Goal: Task Accomplishment & Management: Use online tool/utility

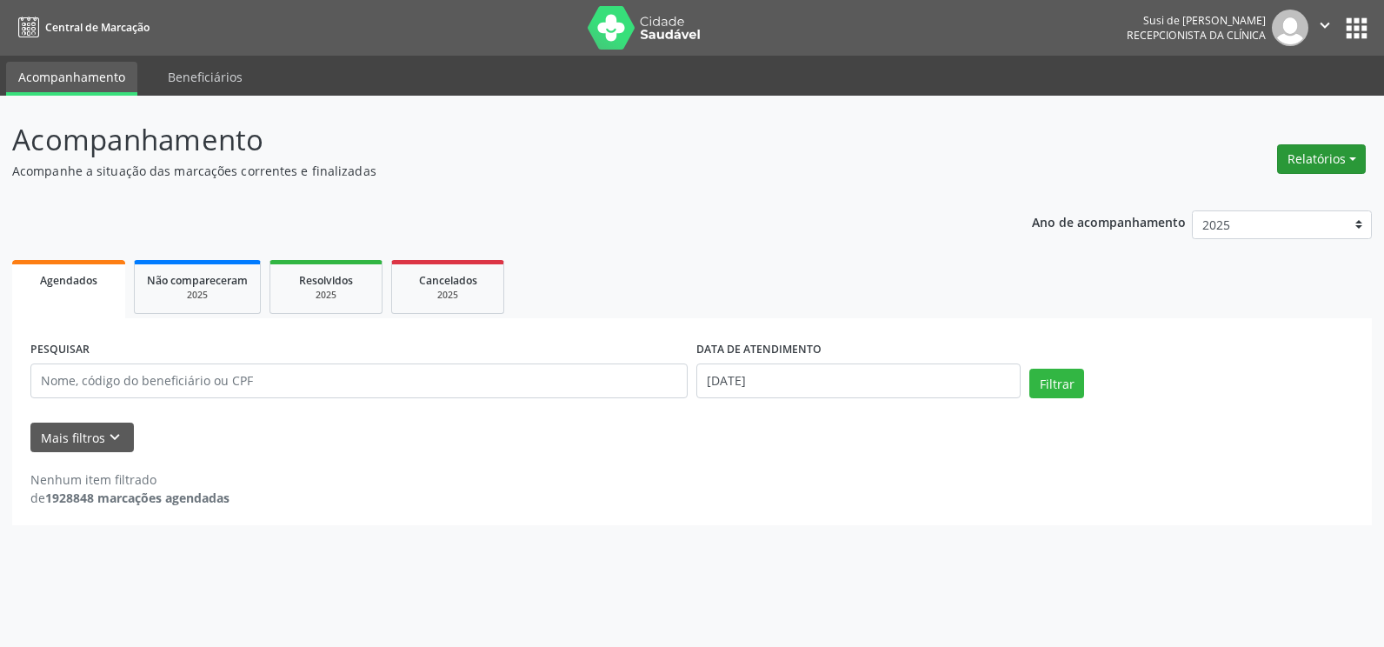
click at [1310, 158] on button "Relatórios" at bounding box center [1321, 159] width 89 height 30
click at [1249, 198] on link "Agendamentos" at bounding box center [1273, 196] width 187 height 24
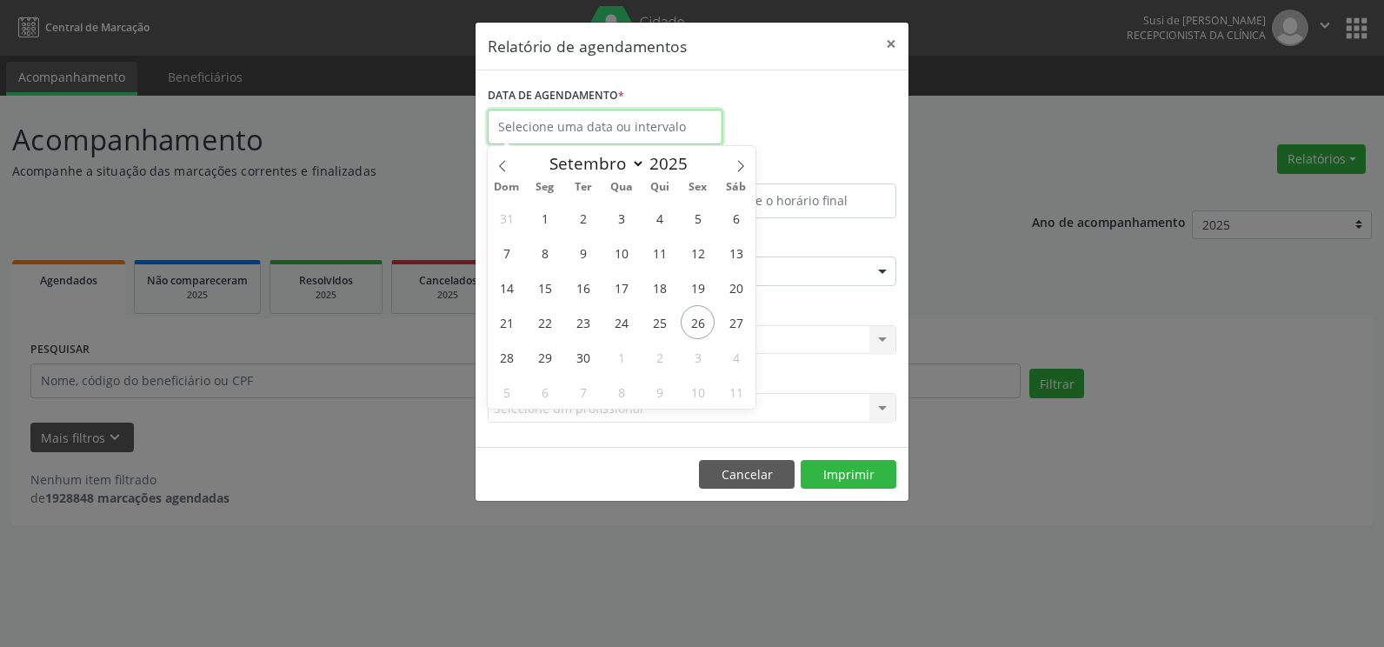
click at [670, 128] on input "text" at bounding box center [605, 127] width 235 height 35
click at [549, 357] on span "29" at bounding box center [545, 357] width 34 height 34
type input "[DATE]"
click at [549, 357] on span "29" at bounding box center [545, 357] width 34 height 34
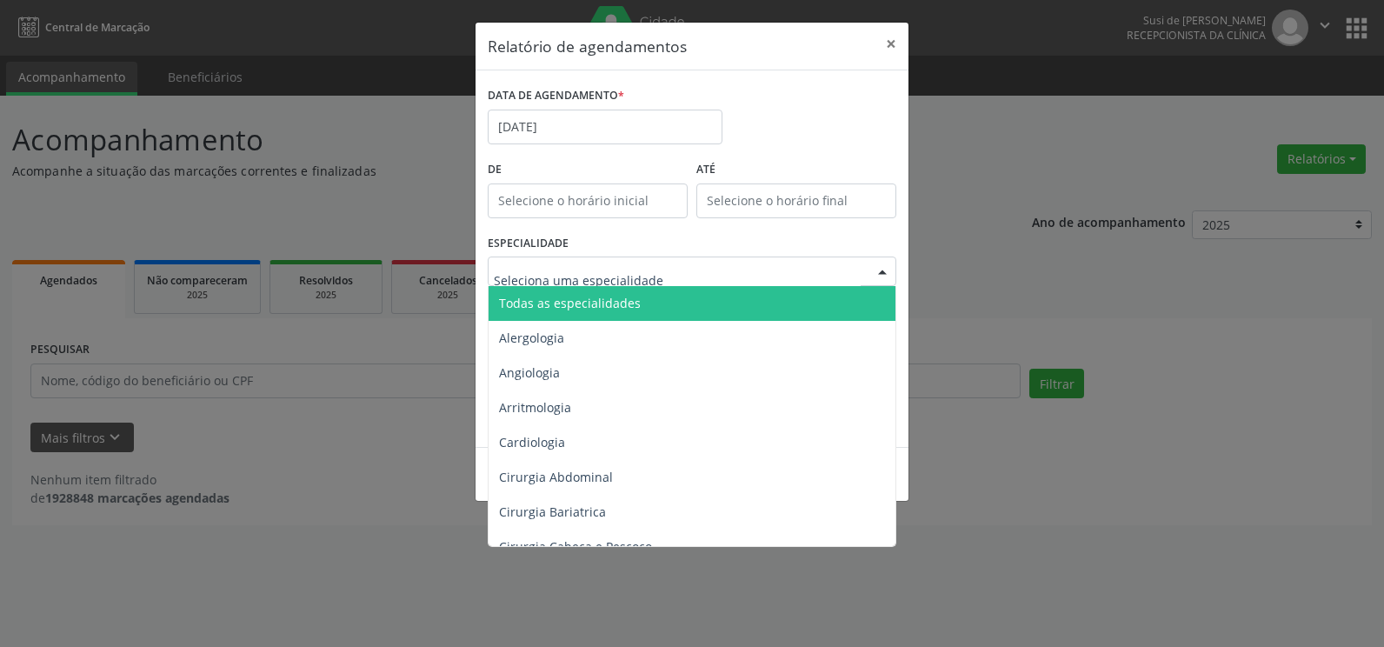
click at [620, 304] on span "Todas as especialidades" at bounding box center [570, 303] width 142 height 17
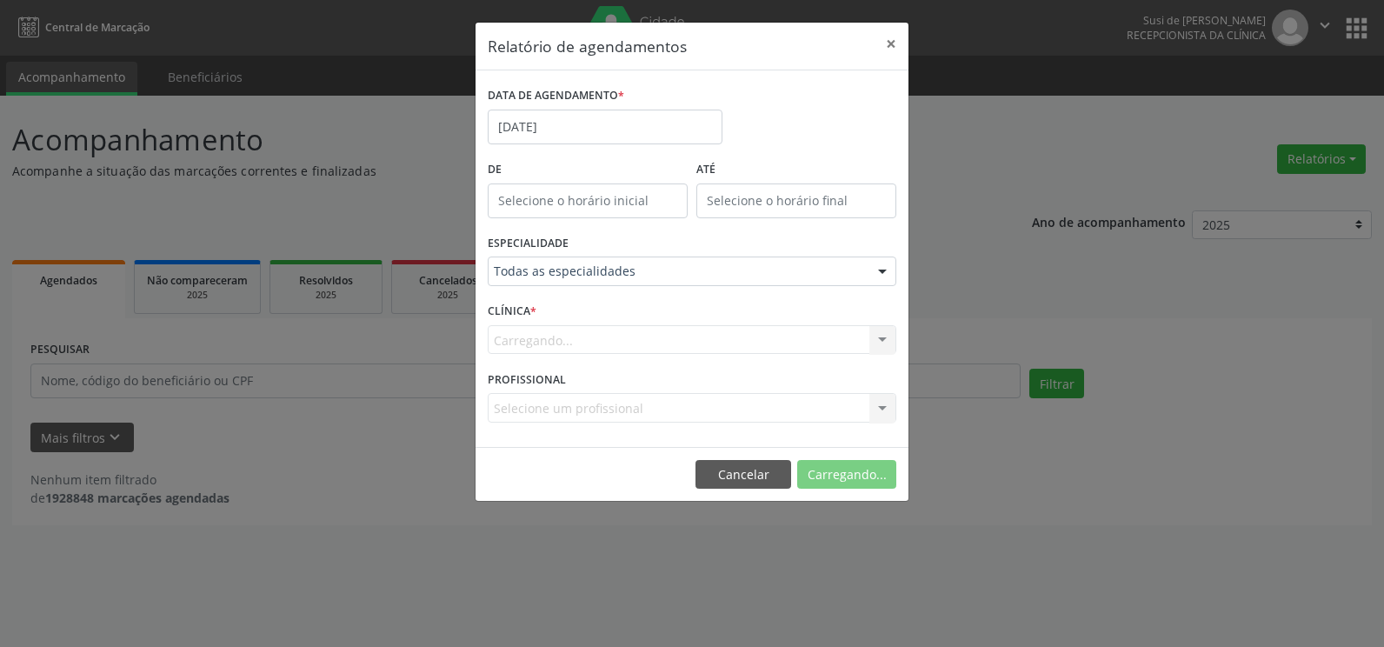
click at [620, 304] on form "DATA DE AGENDAMENTO * [DATE] De ATÉ ESPECIALIDADE Todas as especialidades Todas…" at bounding box center [692, 259] width 409 height 352
click at [880, 338] on div "Agencia Goiana Agencia Goiana Nenhum resultado encontrado para: " " Não há nenh…" at bounding box center [692, 340] width 409 height 30
click at [865, 475] on button "Imprimir" at bounding box center [849, 475] width 96 height 30
